Goal: Transaction & Acquisition: Register for event/course

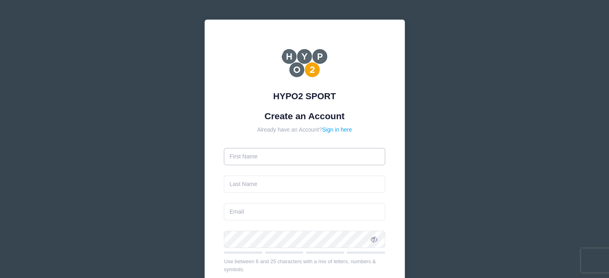
click at [279, 160] on input "text" at bounding box center [304, 156] width 161 height 17
type input "Michelle"
type input "Steiner"
type input "michstein1@gmail.com"
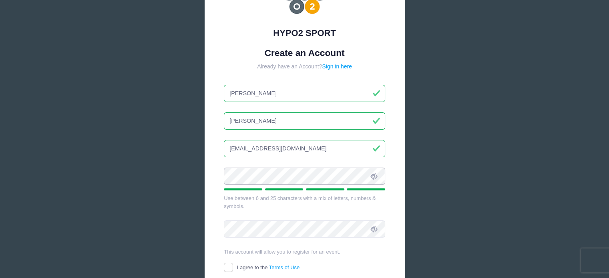
scroll to position [80, 0]
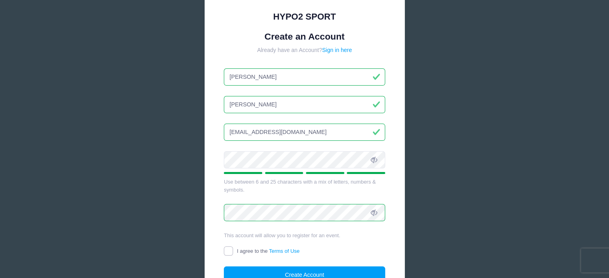
click at [224, 253] on input "I agree to the Terms of Use" at bounding box center [228, 251] width 9 height 9
checkbox input "true"
click at [247, 270] on button "Create Account" at bounding box center [304, 275] width 161 height 17
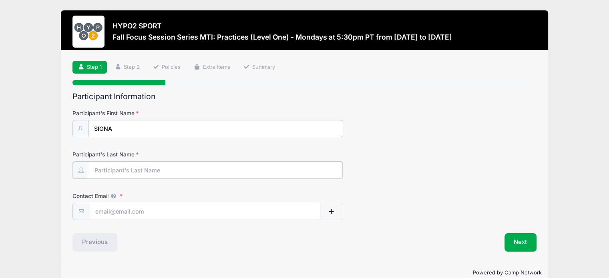
click at [169, 169] on input "Participant's Last Name" at bounding box center [216, 170] width 254 height 17
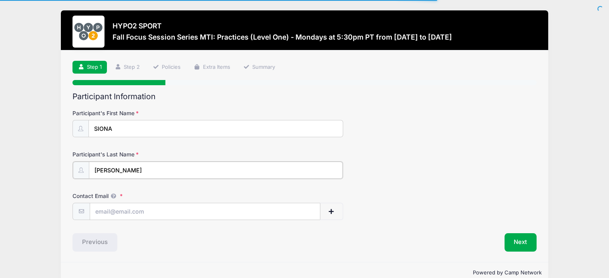
type input "[PERSON_NAME]"
type input "[EMAIL_ADDRESS][DOMAIN_NAME]"
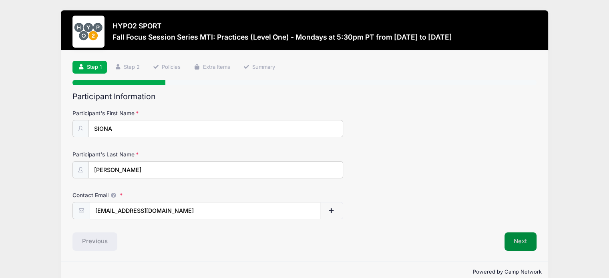
click at [517, 240] on button "Next" at bounding box center [521, 242] width 32 height 18
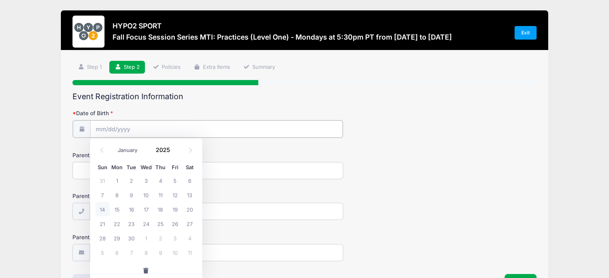
click at [266, 129] on input "Date of Birth" at bounding box center [216, 129] width 253 height 17
click at [117, 129] on input "Date of Birth" at bounding box center [216, 129] width 253 height 17
click at [100, 153] on span at bounding box center [101, 151] width 13 height 14
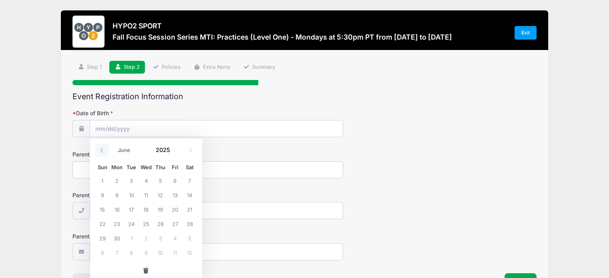
click at [100, 153] on span at bounding box center [101, 151] width 13 height 14
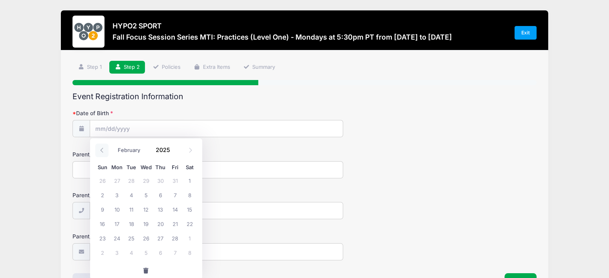
select select "0"
click at [100, 153] on span at bounding box center [101, 151] width 13 height 14
type input "2024"
click at [100, 153] on span at bounding box center [101, 151] width 13 height 14
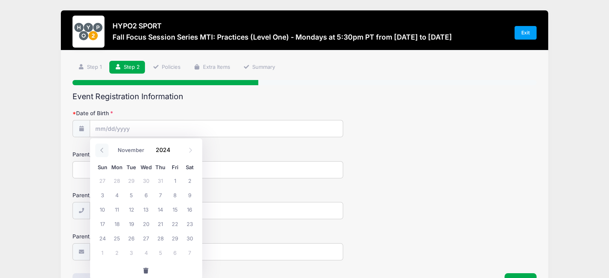
select select "9"
click at [175, 151] on span at bounding box center [176, 153] width 6 height 6
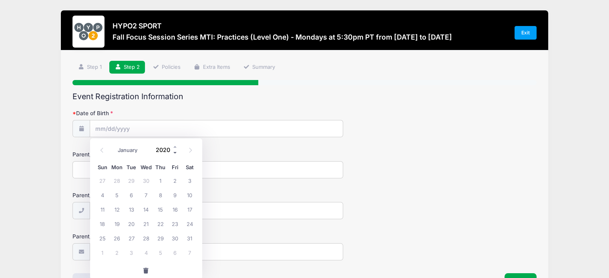
click at [175, 151] on span at bounding box center [176, 153] width 6 height 6
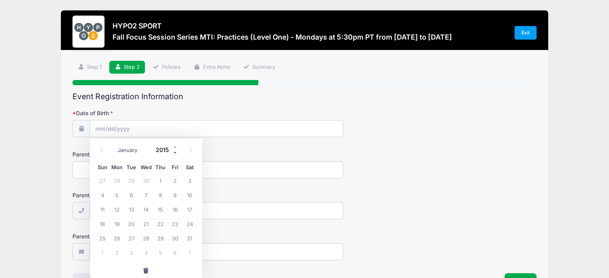
click at [175, 151] on span at bounding box center [176, 153] width 6 height 6
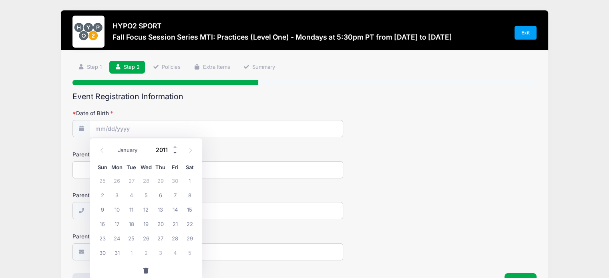
type input "2010"
click at [159, 195] on span "7" at bounding box center [160, 195] width 14 height 14
type input "10/07/2010"
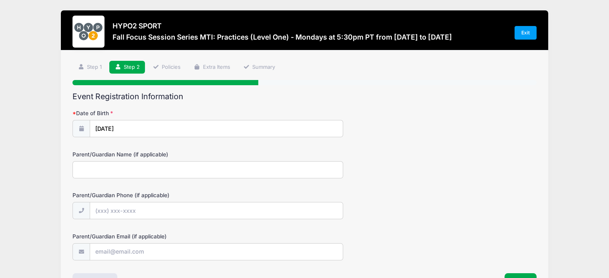
click at [156, 172] on input "Parent/Guardian Name (if applicable)" at bounding box center [208, 169] width 271 height 17
type input "Michelle Steiner"
type input "(303) 746-2047"
type input "[EMAIL_ADDRESS][DOMAIN_NAME]"
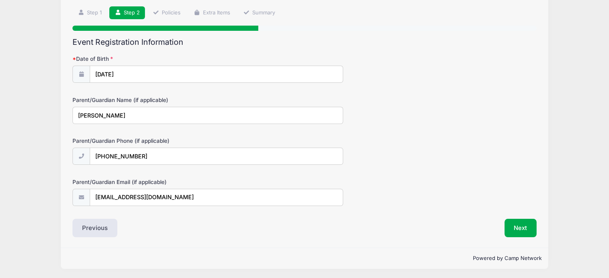
scroll to position [54, 0]
click at [522, 226] on button "Next" at bounding box center [521, 229] width 32 height 18
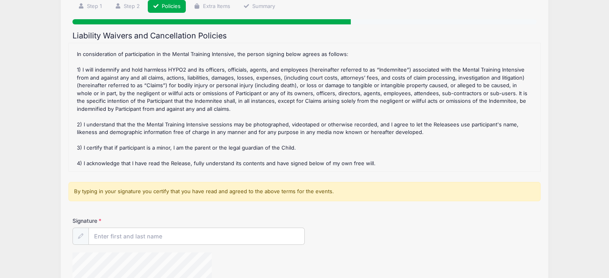
scroll to position [67, 0]
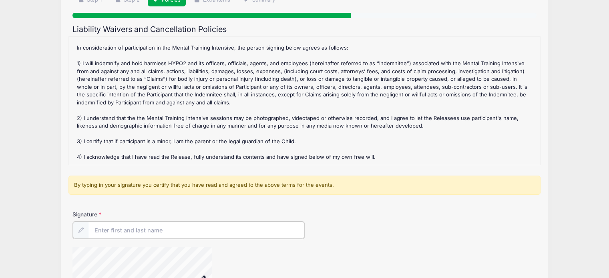
click at [165, 225] on input "Signature" at bounding box center [197, 230] width 216 height 17
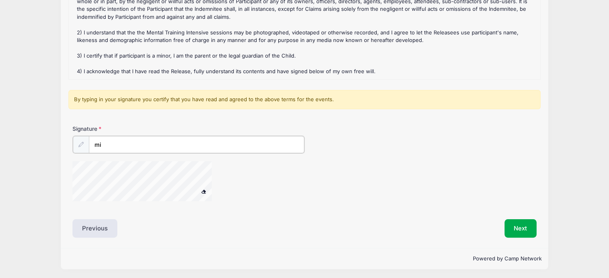
type input "m"
type input "Michelle Steiner"
click at [520, 227] on button "Next" at bounding box center [521, 229] width 32 height 18
drag, startPoint x: 522, startPoint y: 228, endPoint x: 335, endPoint y: 190, distance: 191.0
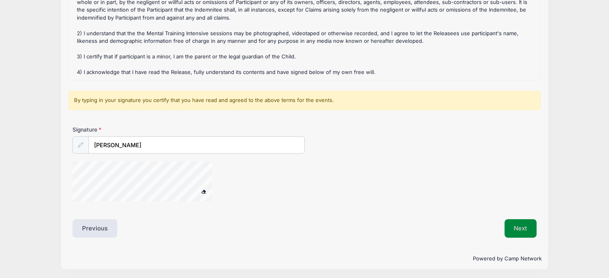
click at [335, 190] on div "Liability Waivers and Cancellation Policies Fall Focus Session Series MTI: Prac…" at bounding box center [305, 89] width 464 height 298
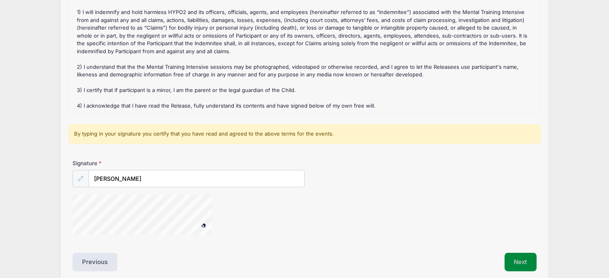
scroll to position [118, 0]
click at [184, 107] on div "Fall Focus Session Series MTI: Practices (Level One) - Mondays at 5:30pm PT Ref…" at bounding box center [305, 50] width 464 height 120
click at [228, 96] on div "Fall Focus Session Series MTI: Practices (Level One) - Mondays at 5:30pm PT Ref…" at bounding box center [305, 50] width 464 height 120
click at [425, 100] on div "Fall Focus Session Series MTI: Practices (Level One) - Mondays at 5:30pm PT Ref…" at bounding box center [305, 50] width 464 height 120
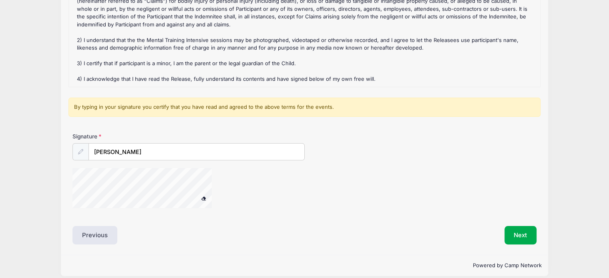
scroll to position [150, 0]
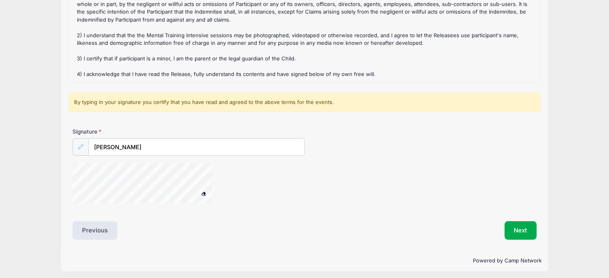
click at [204, 191] on span at bounding box center [204, 193] width 6 height 4
click at [525, 232] on button "Next" at bounding box center [521, 231] width 32 height 18
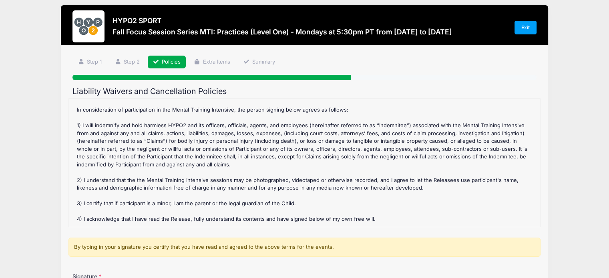
scroll to position [0, 0]
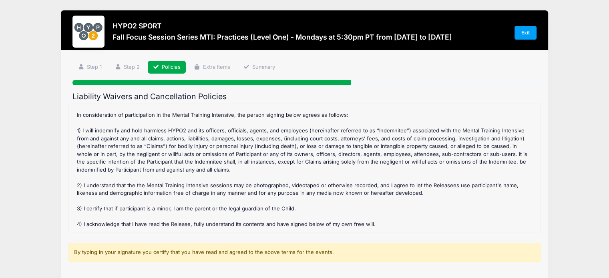
click at [317, 127] on div "Fall Focus Session Series MTI: Practices (Level One) - Mondays at 5:30pm PT Ref…" at bounding box center [305, 168] width 464 height 120
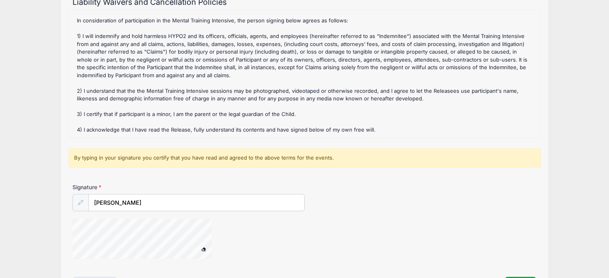
click at [333, 155] on div "By typing in your signature you certify that you have read and agreed to the ab…" at bounding box center [305, 158] width 472 height 19
click at [155, 206] on input "Michelle Steiner" at bounding box center [197, 203] width 216 height 17
drag, startPoint x: 150, startPoint y: 204, endPoint x: 83, endPoint y: 208, distance: 66.6
click at [83, 208] on div "Michelle Steiner" at bounding box center [189, 203] width 232 height 18
type input "m"
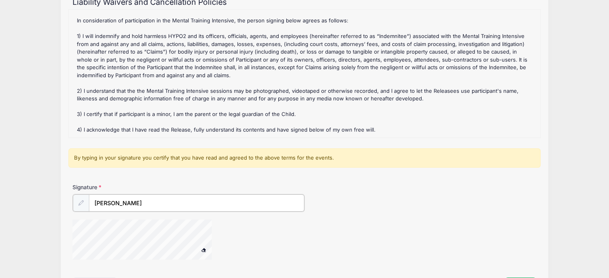
scroll to position [153, 0]
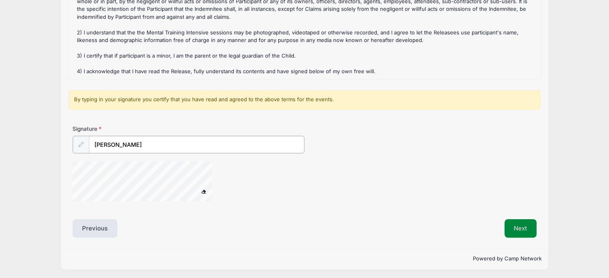
type input "Michelle steiner"
click at [528, 230] on button "Next" at bounding box center [521, 229] width 32 height 18
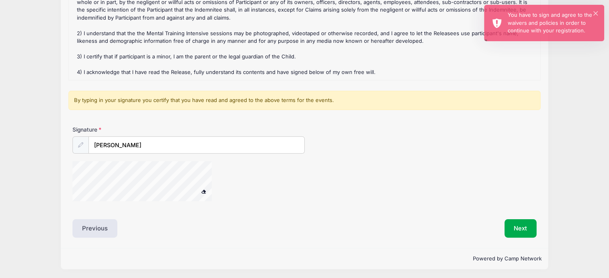
click at [190, 100] on div "By typing in your signature you certify that you have read and agreed to the ab…" at bounding box center [305, 100] width 472 height 19
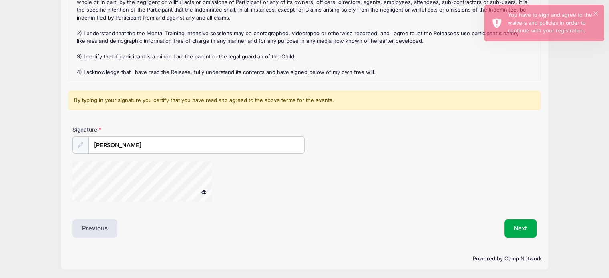
click at [203, 88] on form "Fall Focus Session Series MTI: Practices (Level One) - Mondays at 5:30pm PT Ref…" at bounding box center [305, 81] width 464 height 258
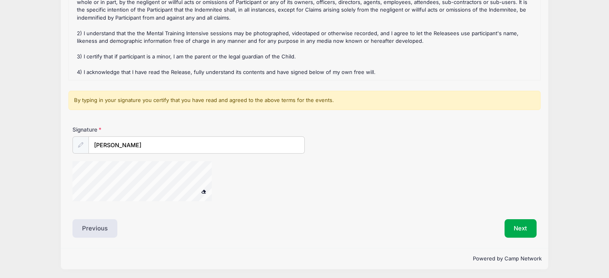
click at [202, 72] on div "Fall Focus Session Series MTI: Practices (Level One) - Mondays at 5:30pm PT Ref…" at bounding box center [305, 16] width 464 height 120
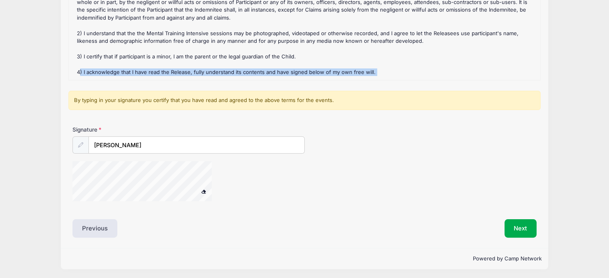
click at [202, 72] on div "Fall Focus Session Series MTI: Practices (Level One) - Mondays at 5:30pm PT Ref…" at bounding box center [305, 16] width 464 height 120
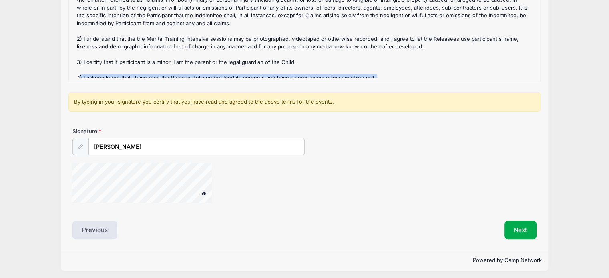
scroll to position [44, 0]
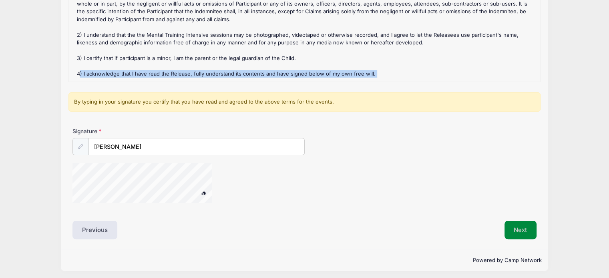
click at [519, 227] on button "Next" at bounding box center [521, 230] width 32 height 18
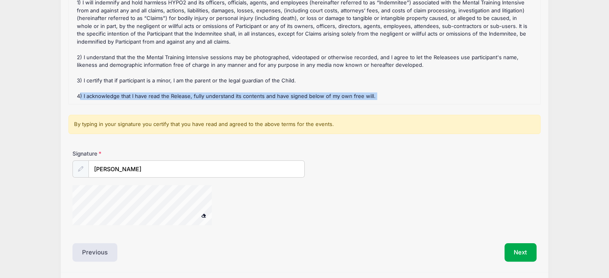
scroll to position [152, 0]
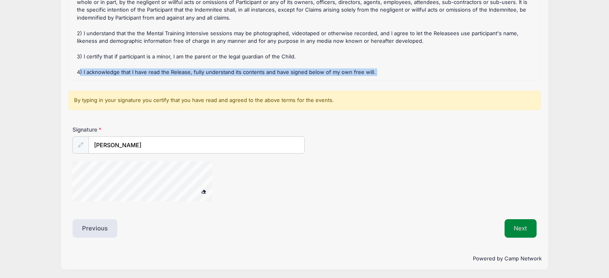
click at [524, 229] on button "Next" at bounding box center [521, 229] width 32 height 18
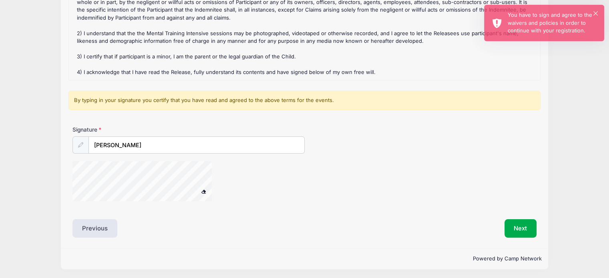
click at [449, 107] on div "By typing in your signature you certify that you have read and agreed to the ab…" at bounding box center [305, 100] width 472 height 19
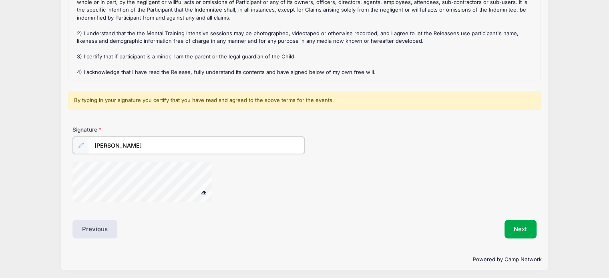
click at [170, 142] on input "Michelle steiner" at bounding box center [197, 145] width 216 height 17
click at [82, 143] on icon at bounding box center [80, 145] width 5 height 5
click at [526, 220] on button "Next" at bounding box center [521, 229] width 32 height 18
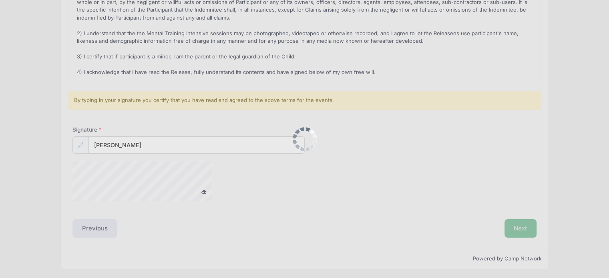
scroll to position [0, 0]
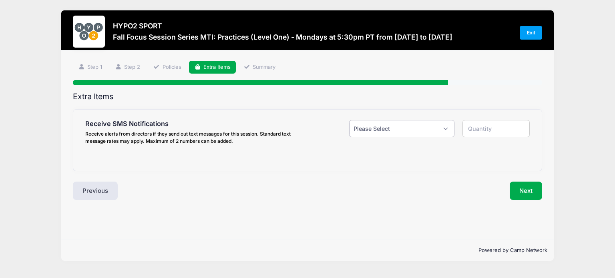
click at [448, 129] on select "Please Select Yes ($0.00) No" at bounding box center [401, 128] width 105 height 17
select select "1"
click at [349, 120] on select "Please Select Yes ($0.00) No" at bounding box center [401, 128] width 105 height 17
type input "1"
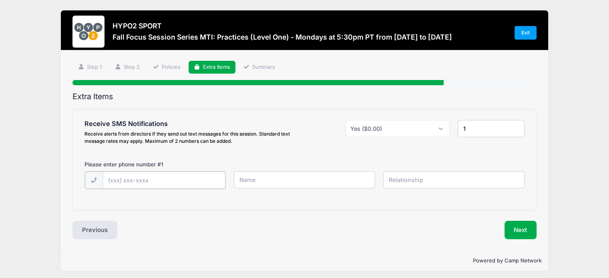
click at [207, 181] on input "text" at bounding box center [164, 180] width 123 height 17
type input "(303) 746-2047"
click at [259, 183] on input "text" at bounding box center [304, 179] width 141 height 17
type input "m"
type input "MICHELLE STEINER"
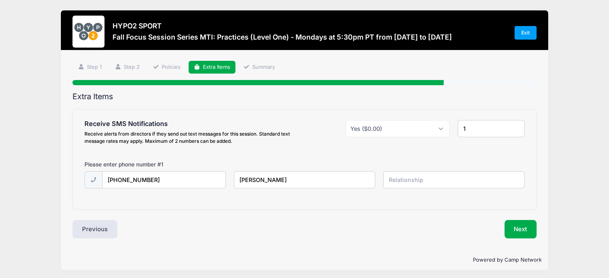
click at [417, 183] on input "text" at bounding box center [453, 179] width 141 height 17
type input "PARENT"
click at [516, 226] on button "Next" at bounding box center [521, 229] width 32 height 18
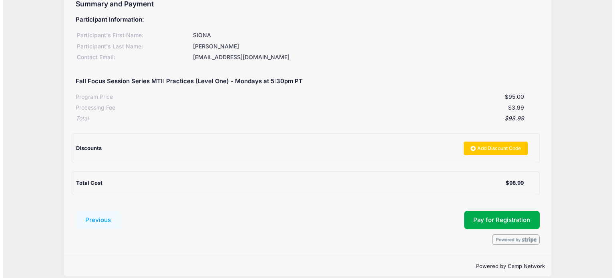
scroll to position [94, 0]
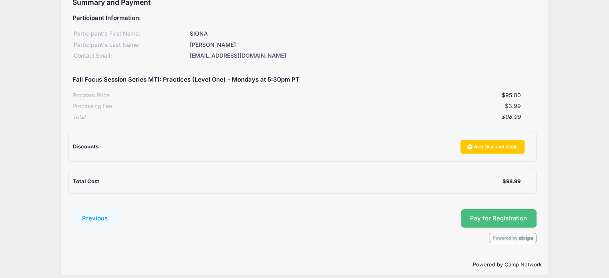
click at [514, 216] on button "Pay for Registration" at bounding box center [499, 219] width 76 height 18
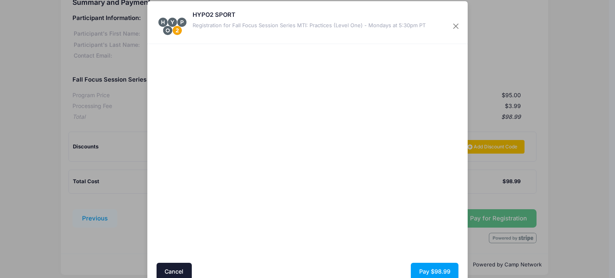
scroll to position [8, 0]
click at [423, 266] on button "Pay $98.99" at bounding box center [435, 271] width 48 height 17
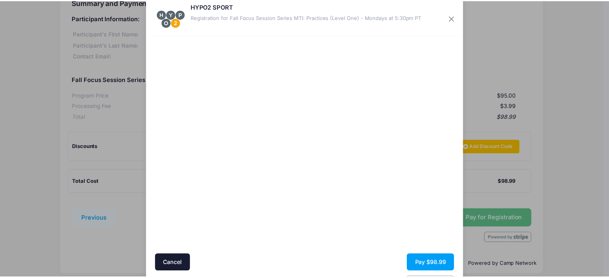
scroll to position [17, 0]
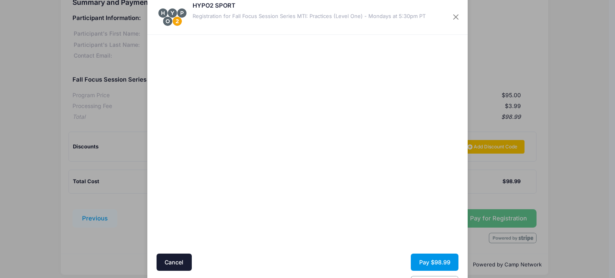
click at [424, 264] on button "Pay $98.99" at bounding box center [435, 262] width 48 height 17
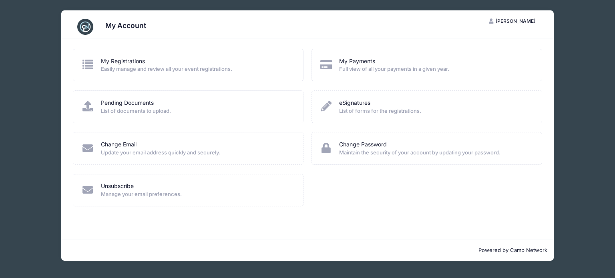
click at [181, 66] on span "Easily manage and review all your event registrations." at bounding box center [197, 69] width 192 height 8
click at [86, 69] on icon at bounding box center [87, 64] width 13 height 10
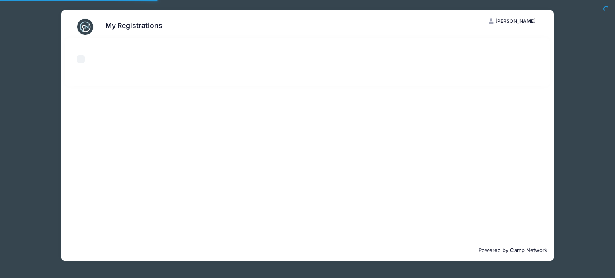
select select "50"
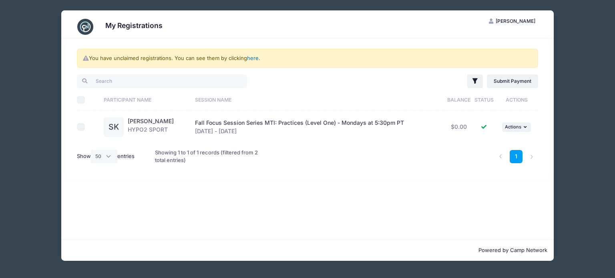
click at [252, 56] on link "here" at bounding box center [253, 58] width 12 height 6
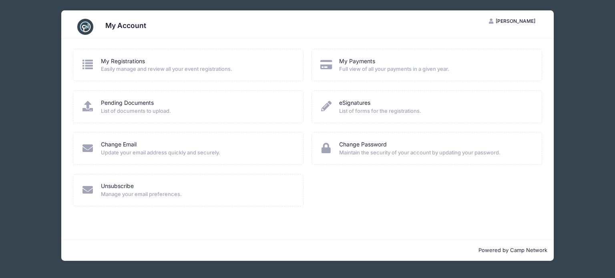
click at [93, 66] on icon at bounding box center [87, 64] width 13 height 10
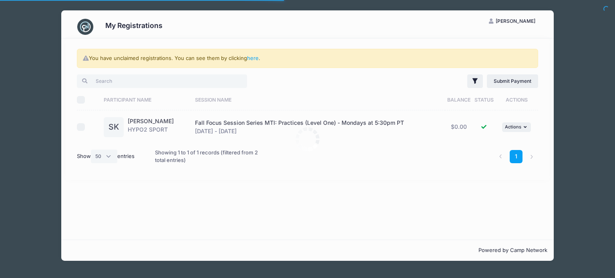
select select "50"
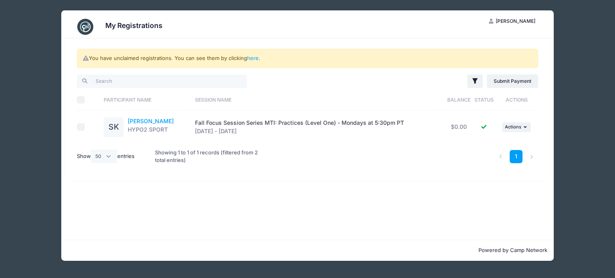
click at [147, 121] on link "SIONA KELLY" at bounding box center [151, 121] width 46 height 7
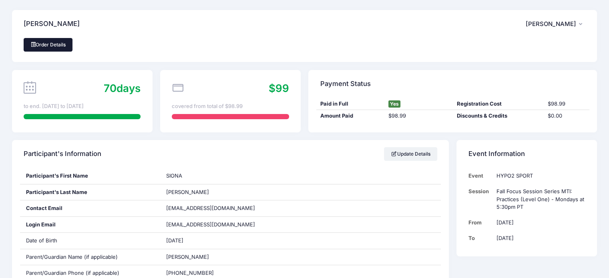
click at [54, 46] on link "Order Details" at bounding box center [48, 45] width 49 height 14
